Goal: Download file/media

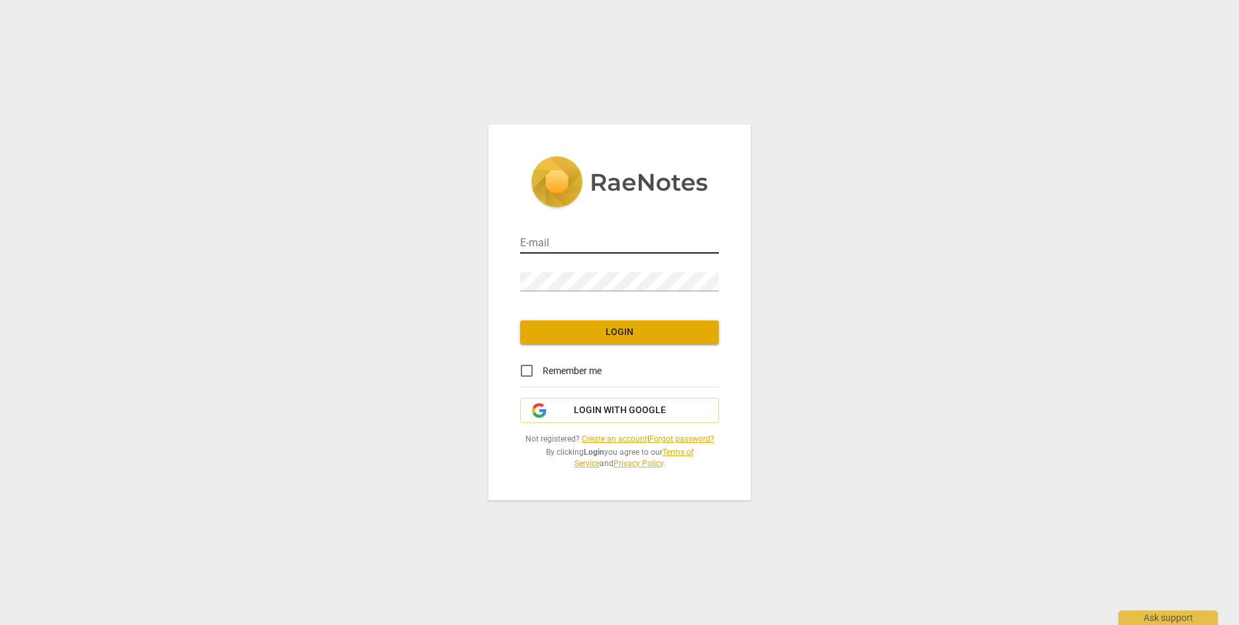
click at [609, 248] on input "email" at bounding box center [619, 243] width 199 height 19
type input "[EMAIL_ADDRESS][DOMAIN_NAME]"
click at [629, 336] on span "Login" at bounding box center [620, 332] width 178 height 13
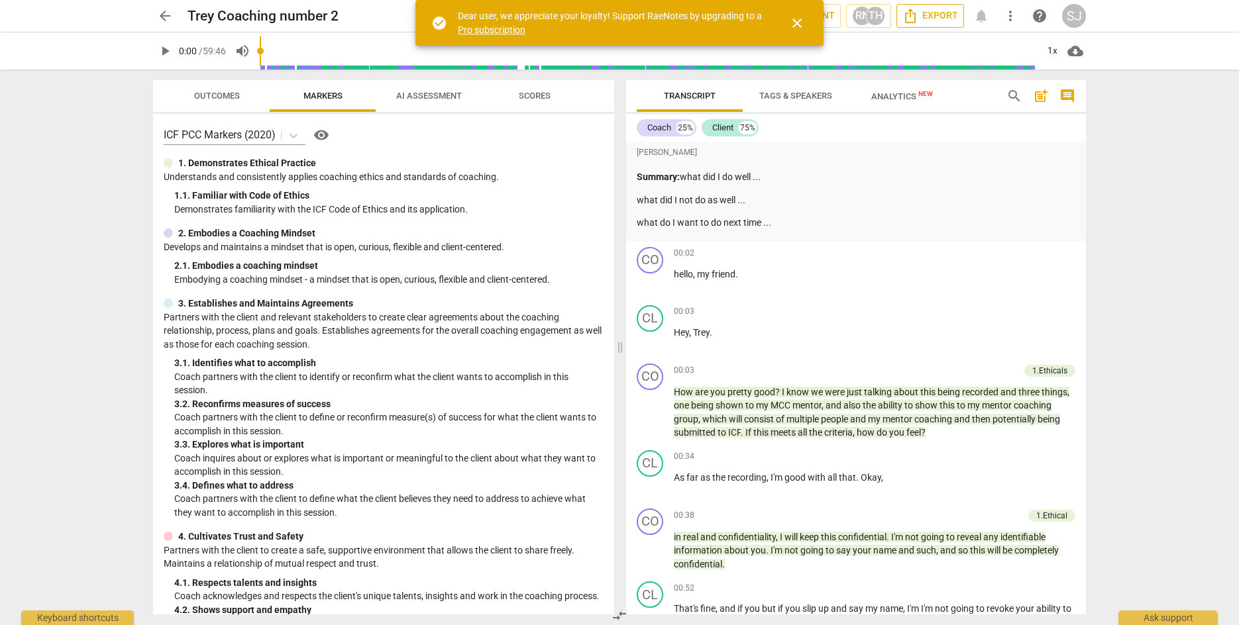
click at [944, 20] on span "Export" at bounding box center [930, 16] width 56 height 16
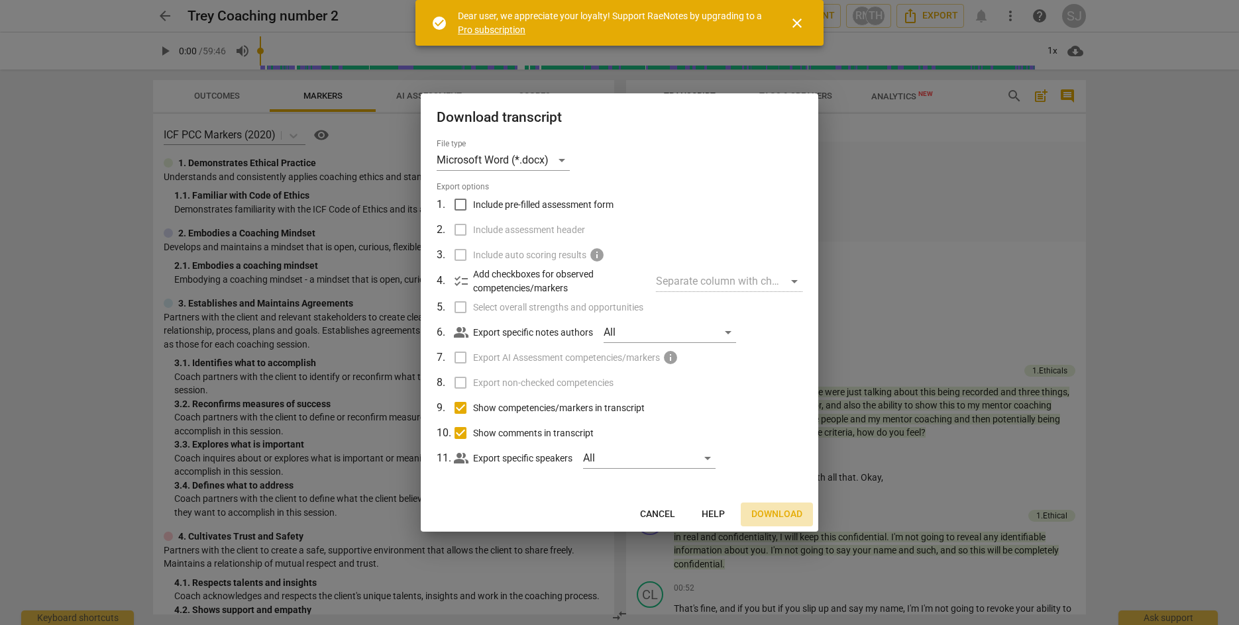
click at [771, 515] on span "Download" at bounding box center [776, 514] width 51 height 13
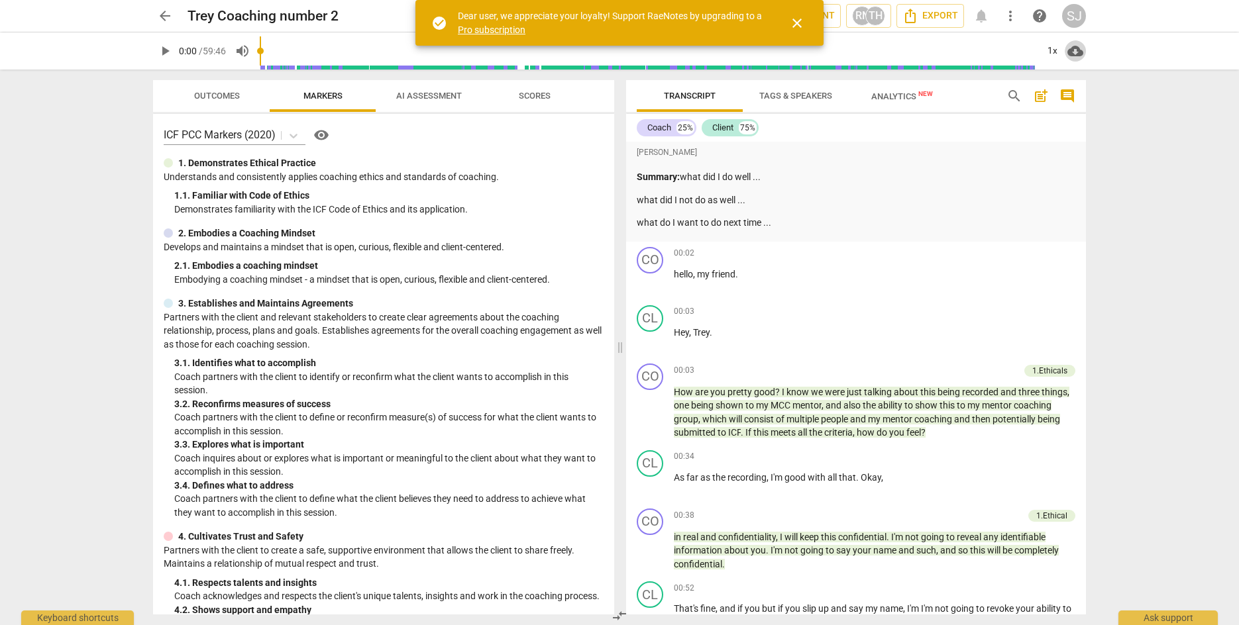
click at [1076, 52] on span "cloud_download" at bounding box center [1075, 51] width 16 height 16
click at [1077, 52] on li "Download audio" at bounding box center [1113, 51] width 98 height 32
